Goal: Transaction & Acquisition: Obtain resource

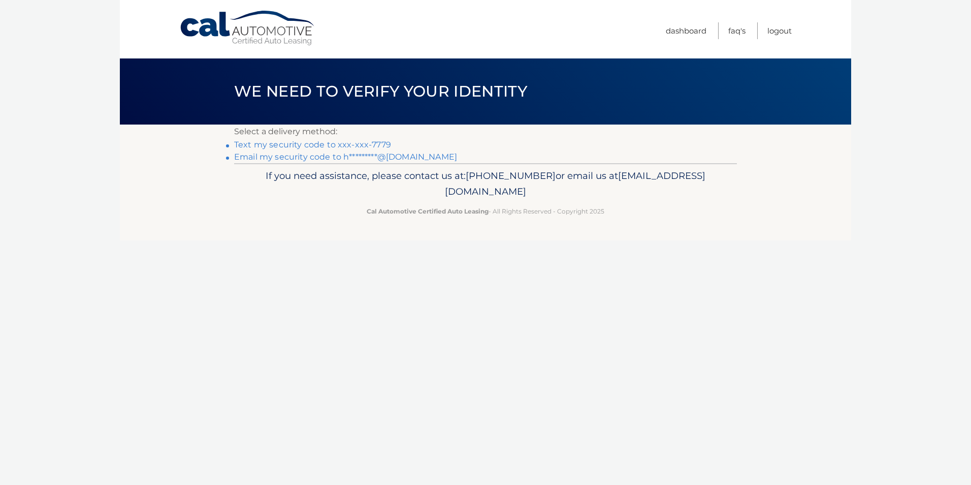
click at [274, 147] on link "Text my security code to xxx-xxx-7779" at bounding box center [312, 145] width 157 height 10
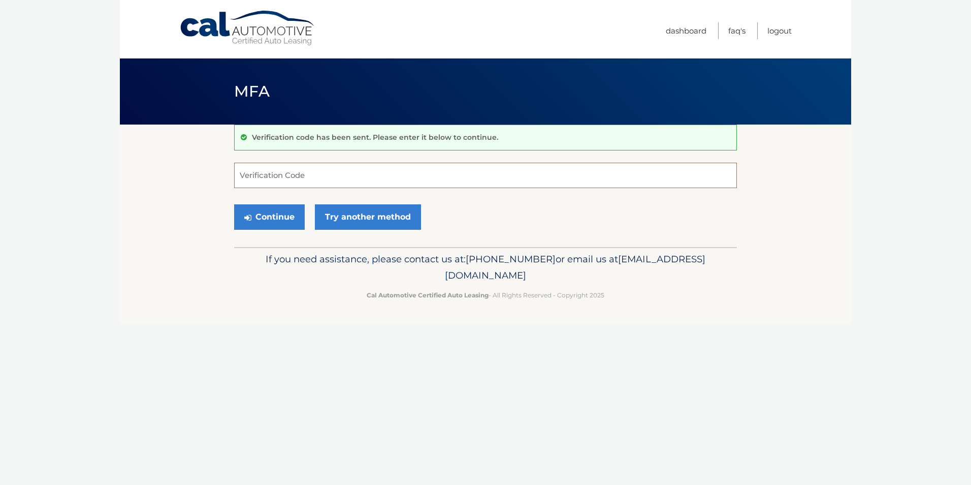
click at [289, 172] on input "Verification Code" at bounding box center [485, 175] width 503 height 25
type input "865511"
click at [279, 212] on button "Continue" at bounding box center [269, 216] width 71 height 25
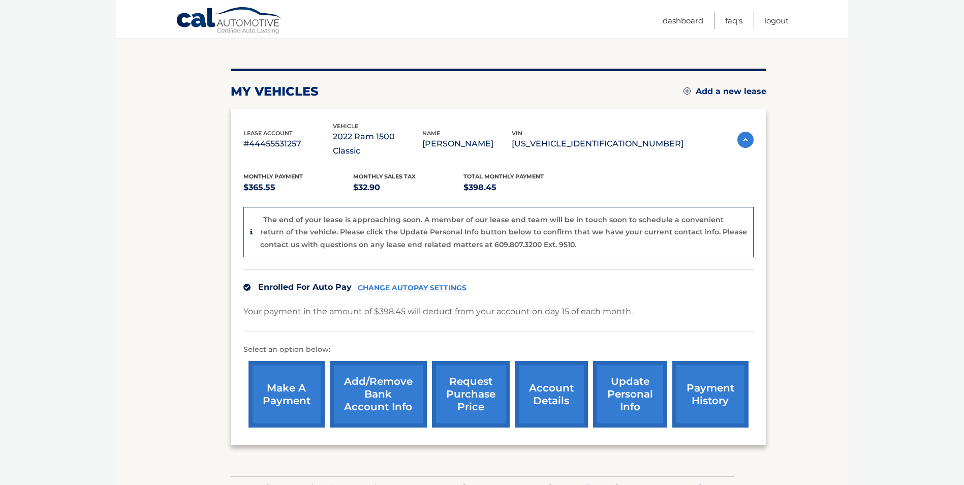
scroll to position [152, 0]
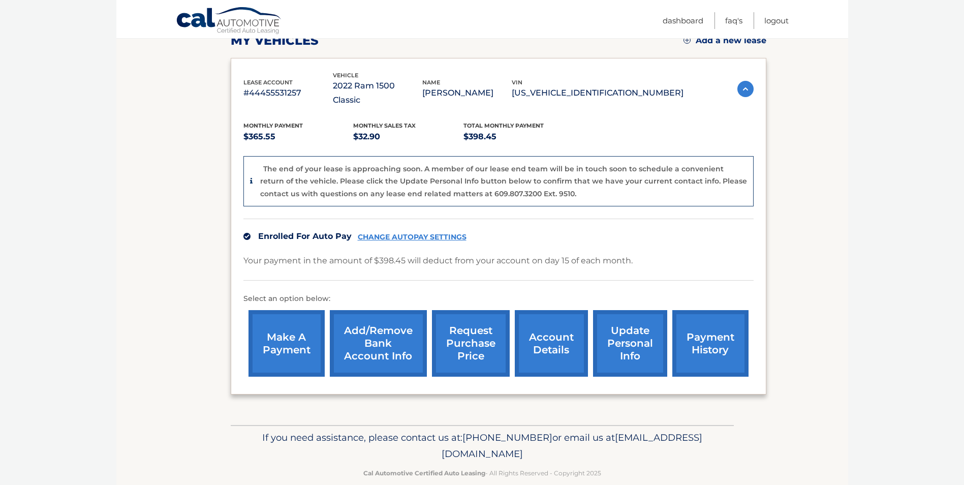
click at [542, 324] on link "account details" at bounding box center [551, 343] width 73 height 67
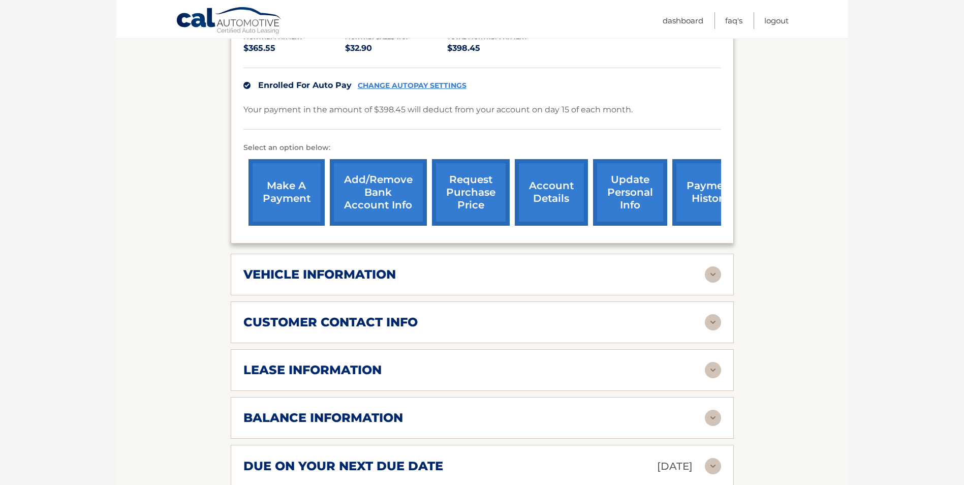
scroll to position [305, 0]
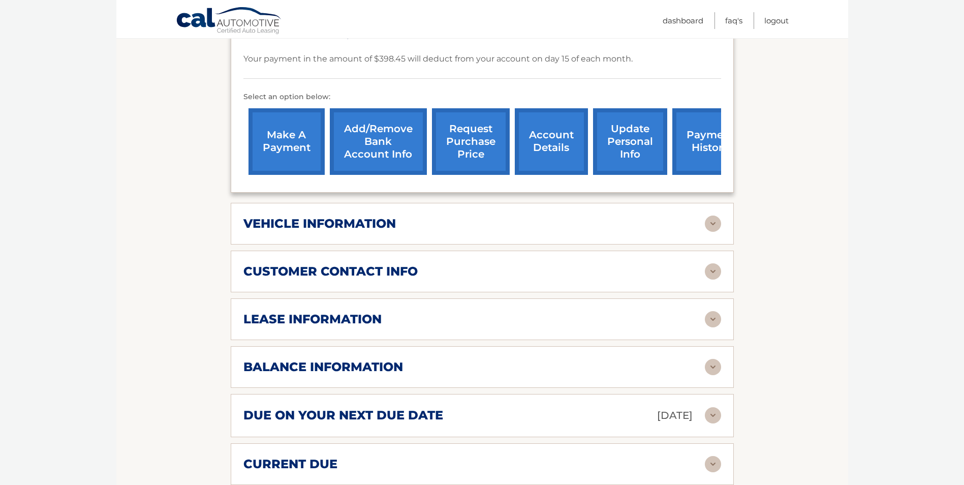
click at [717, 311] on img at bounding box center [713, 319] width 16 height 16
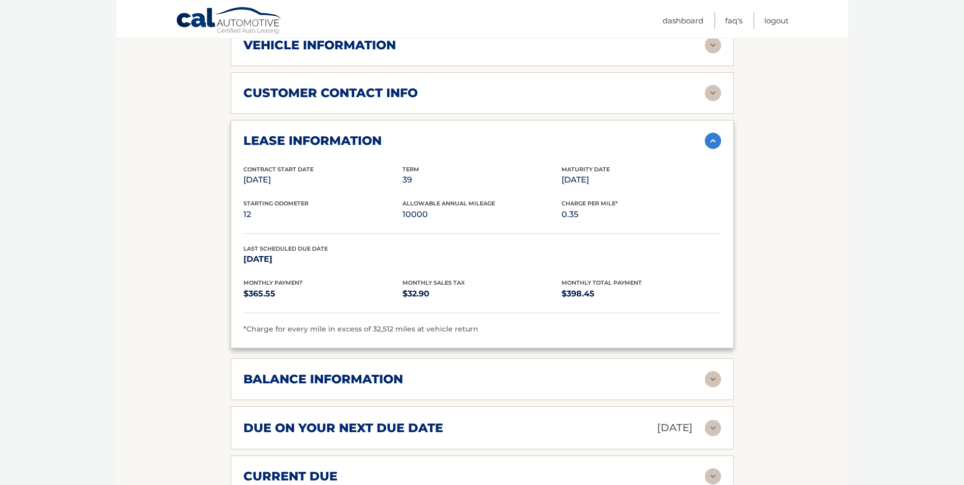
scroll to position [508, 0]
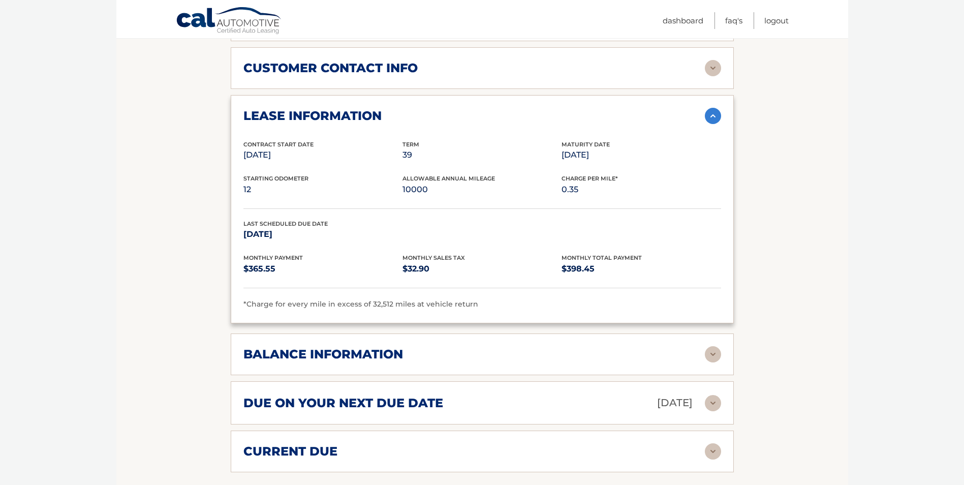
click at [714, 346] on img at bounding box center [713, 354] width 16 height 16
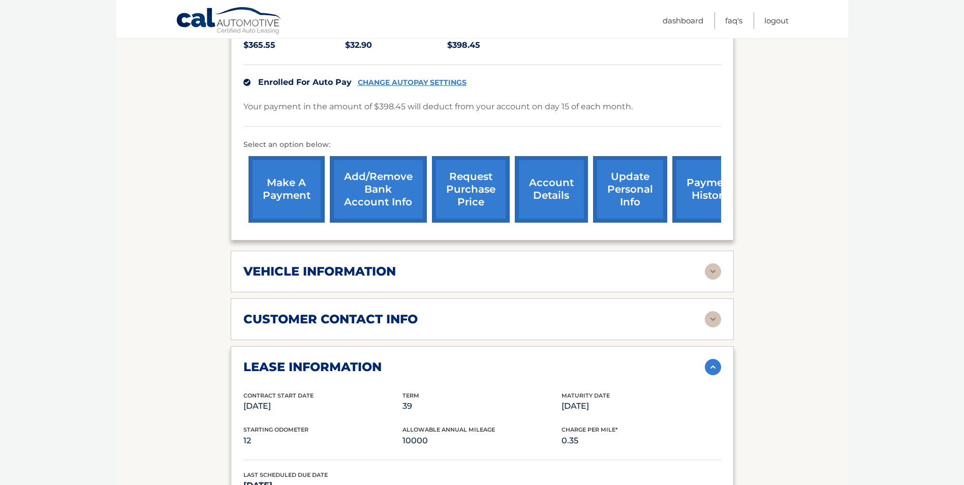
scroll to position [254, 0]
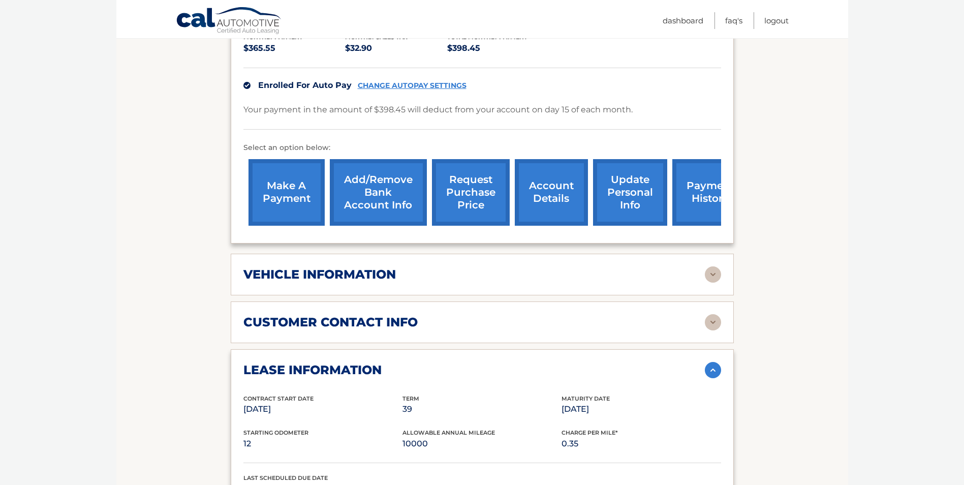
click at [466, 180] on link "request purchase price" at bounding box center [471, 192] width 78 height 67
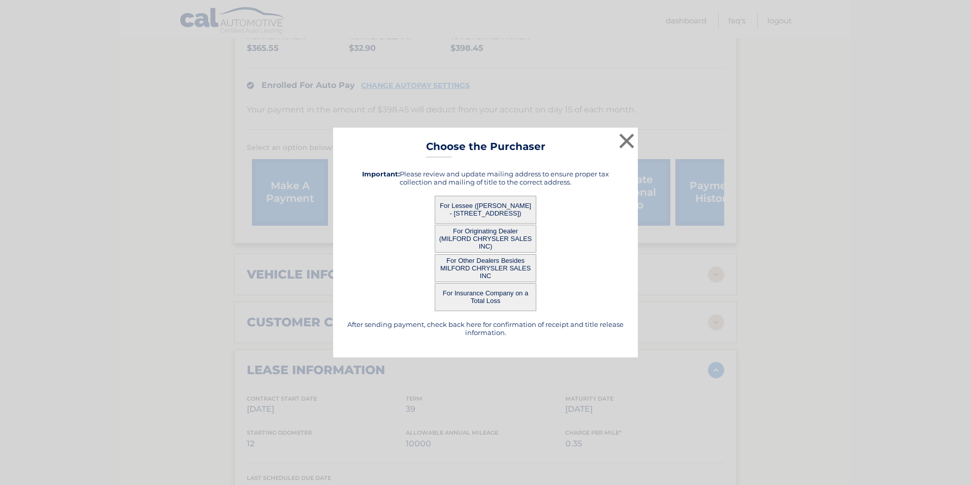
click at [502, 207] on button "For Lessee ([PERSON_NAME] - [STREET_ADDRESS])" at bounding box center [486, 210] width 102 height 28
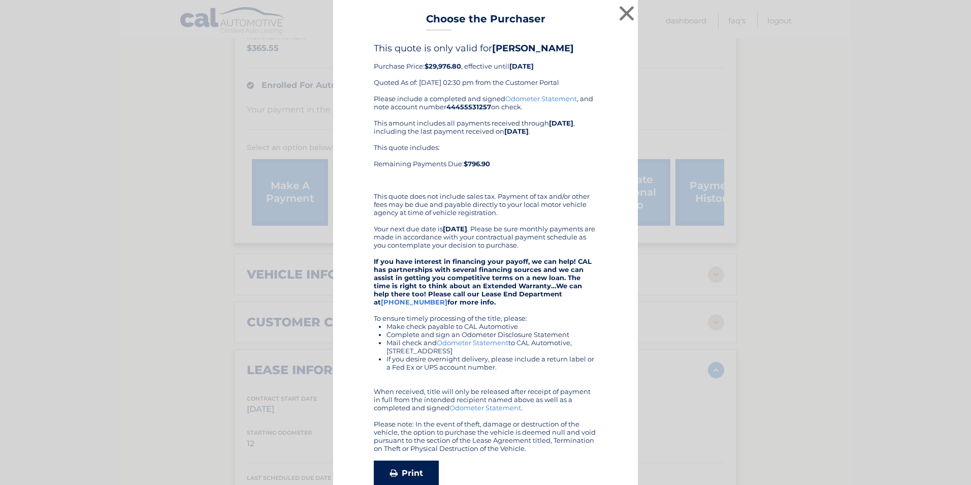
click at [402, 471] on link "Print" at bounding box center [406, 472] width 65 height 25
click at [621, 13] on button "×" at bounding box center [627, 13] width 20 height 20
